Goal: Find specific page/section: Find specific page/section

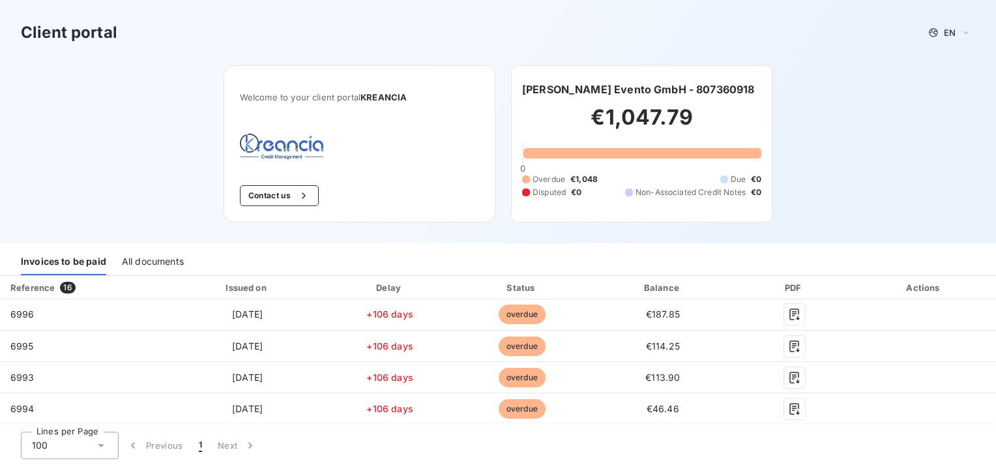
click at [134, 145] on div "Client portal EN Welcome to your client portal KREANCIA Contact us [PERSON_NAME…" at bounding box center [498, 121] width 996 height 243
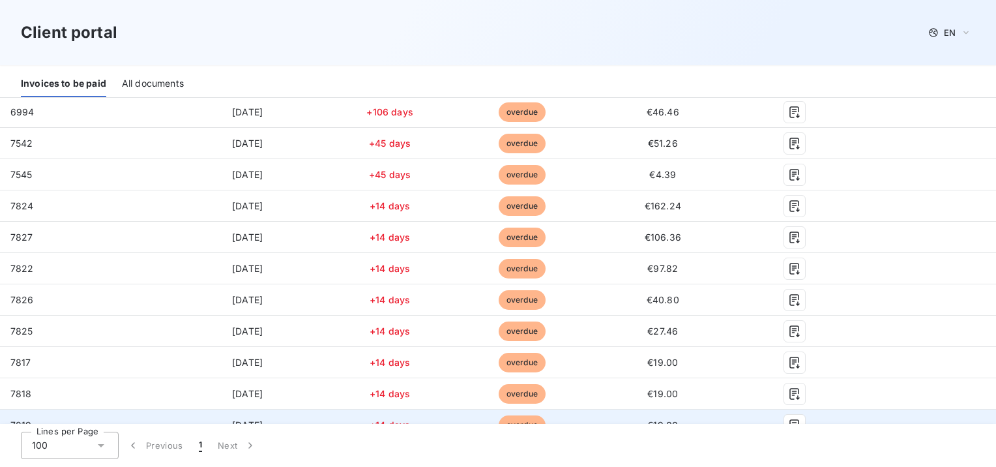
scroll to position [374, 0]
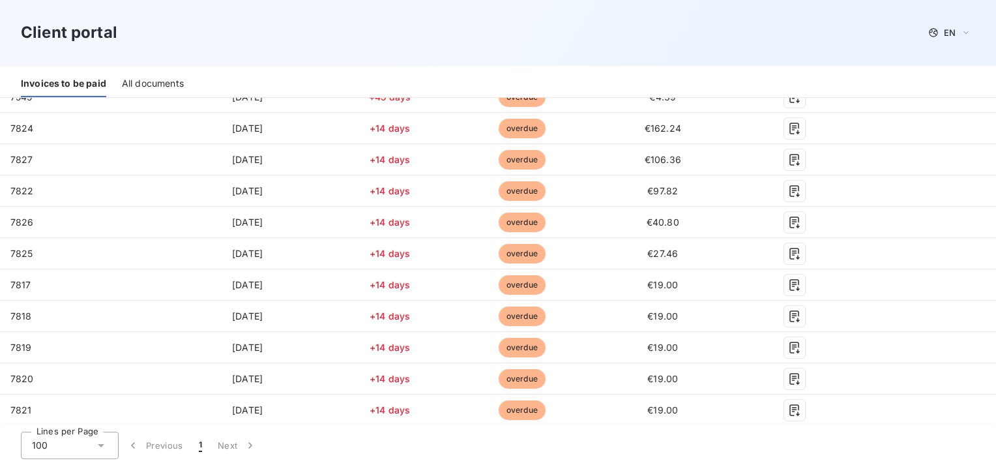
click at [94, 450] on div "100" at bounding box center [70, 445] width 98 height 27
click at [74, 412] on li "100" at bounding box center [70, 417] width 98 height 23
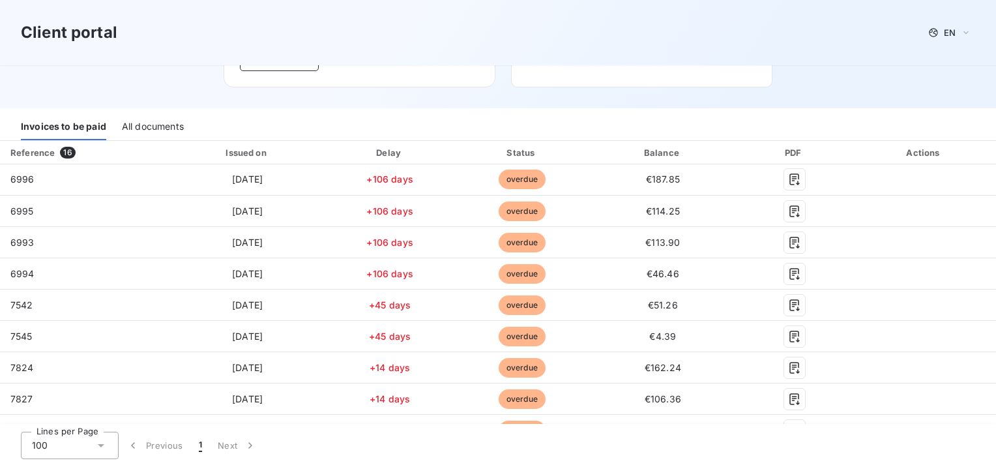
scroll to position [48, 0]
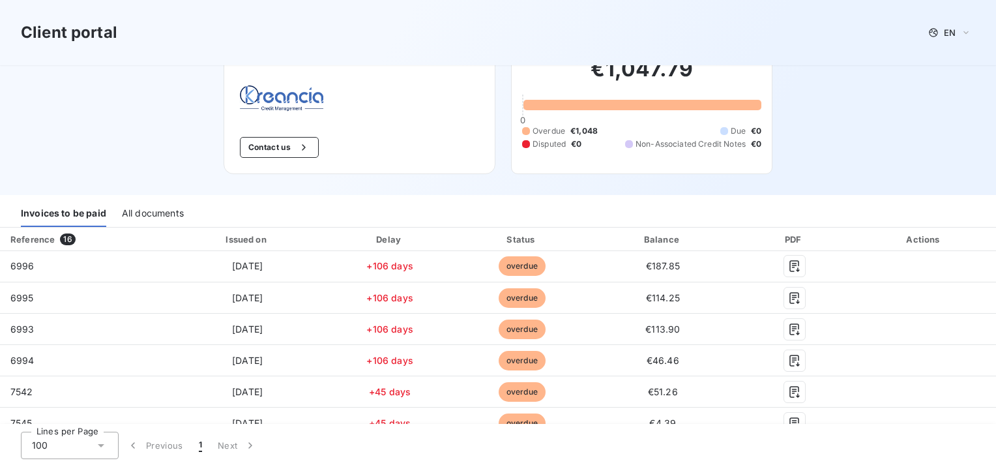
click at [143, 211] on div "All documents" at bounding box center [153, 213] width 62 height 27
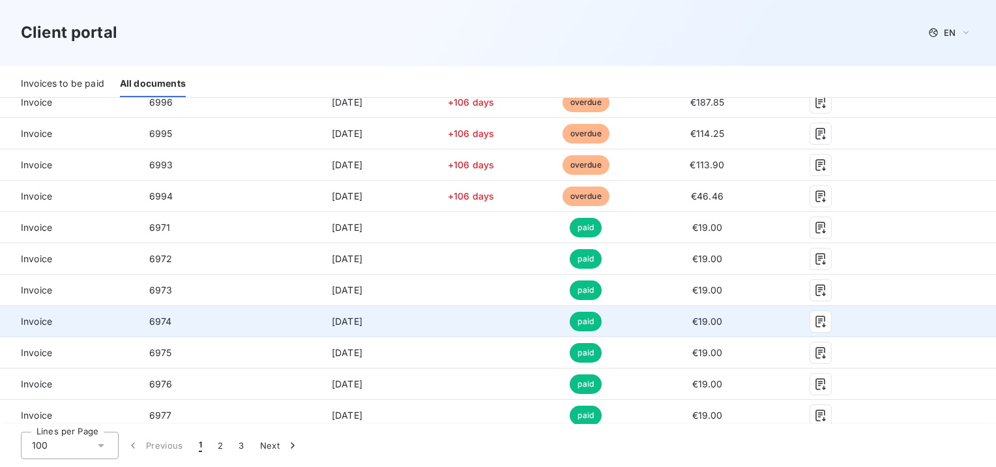
scroll to position [1418, 0]
